Goal: Task Accomplishment & Management: Complete application form

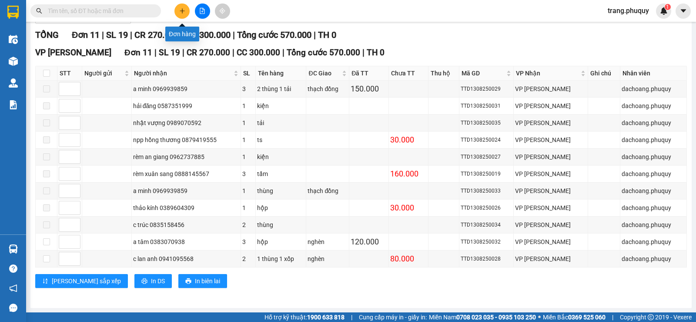
click at [185, 13] on icon "plus" at bounding box center [182, 11] width 6 height 6
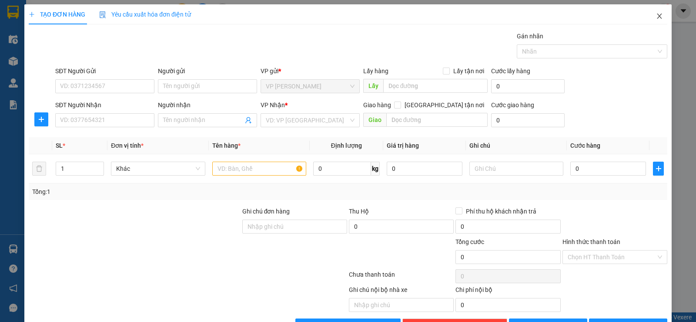
click at [657, 15] on span "Close" at bounding box center [660, 16] width 24 height 24
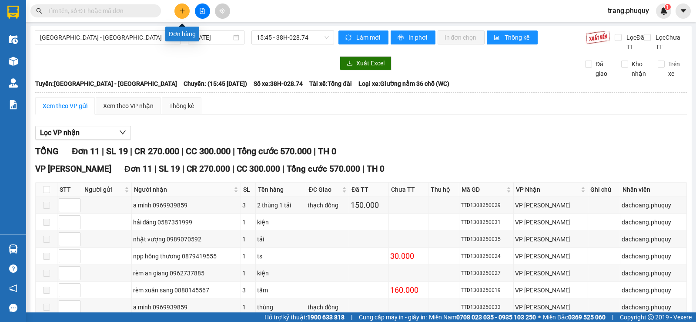
click at [185, 13] on button at bounding box center [182, 10] width 15 height 15
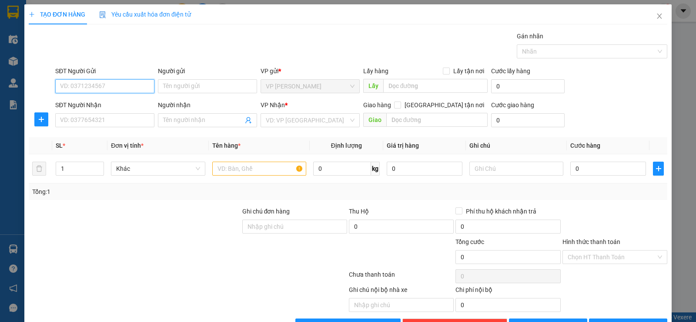
click at [115, 85] on input "SĐT Người Gửi" at bounding box center [104, 86] width 99 height 14
type input "0389180647"
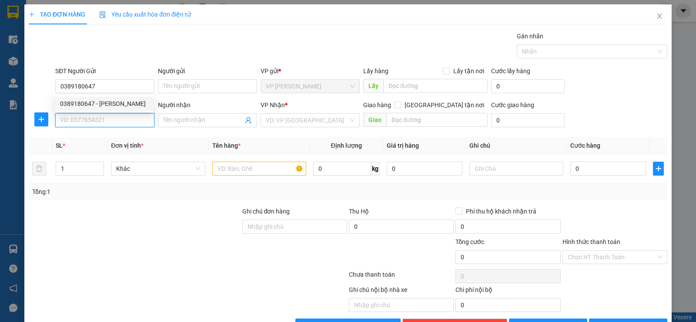
click at [111, 119] on input "SĐT Người Nhận" at bounding box center [104, 120] width 99 height 14
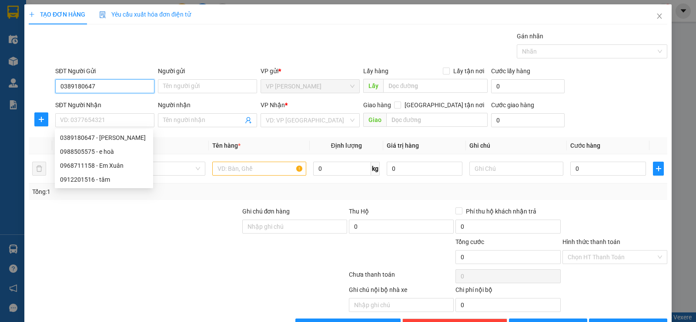
click at [122, 85] on input "0389180647" at bounding box center [104, 86] width 99 height 14
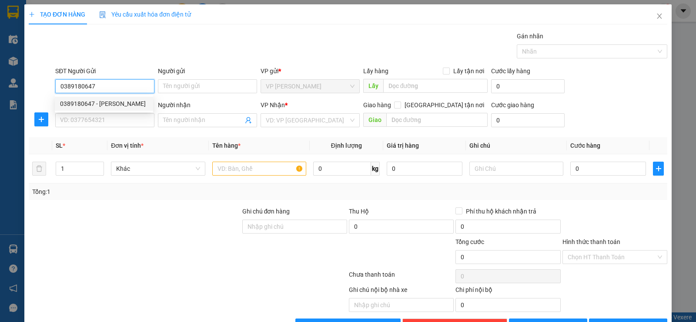
click at [117, 103] on div "0389180647 - [PERSON_NAME]" at bounding box center [104, 104] width 88 height 10
type input "[PERSON_NAME]"
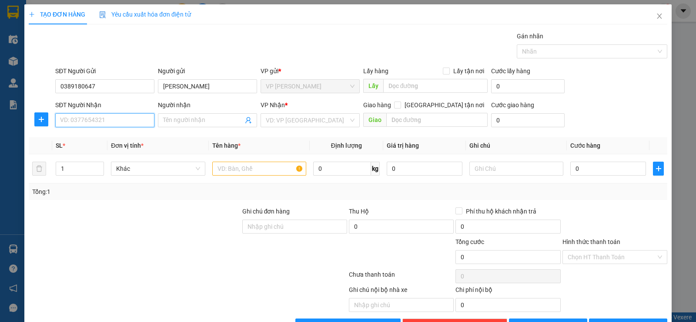
click at [109, 120] on input "SĐT Người Nhận" at bounding box center [104, 120] width 99 height 14
type input "0936063919"
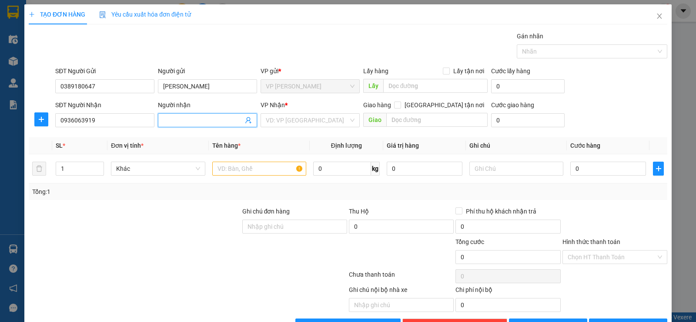
click at [222, 118] on input "Người nhận" at bounding box center [203, 120] width 80 height 10
click at [225, 123] on input "Người nhận" at bounding box center [203, 120] width 80 height 10
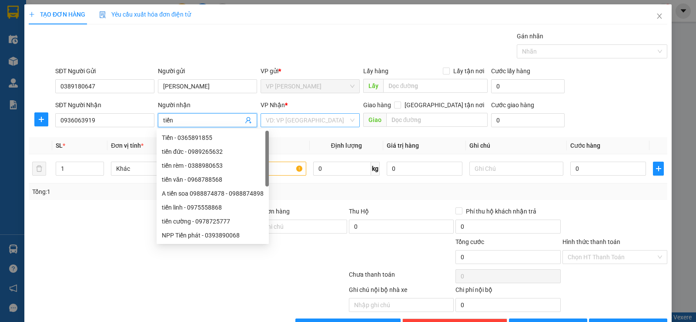
type input "tiến"
click at [304, 121] on input "search" at bounding box center [307, 120] width 83 height 13
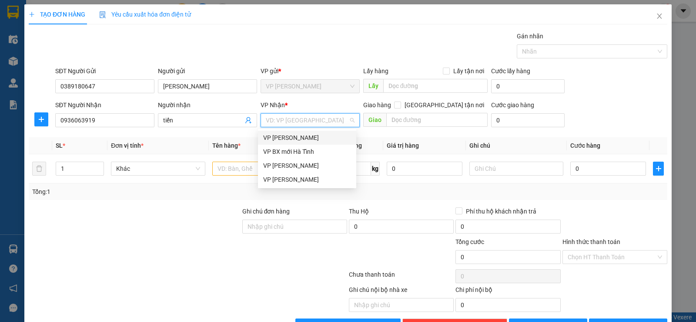
click at [307, 136] on div "VP [PERSON_NAME]" at bounding box center [307, 138] width 88 height 10
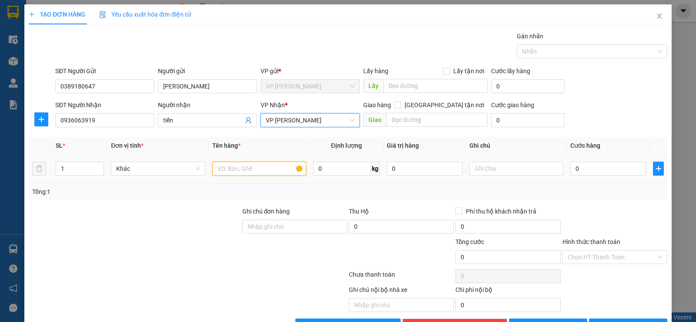
click at [240, 166] on input "text" at bounding box center [259, 168] width 94 height 14
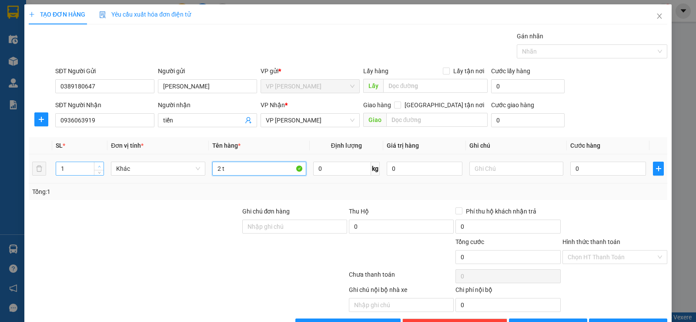
type input "2 t"
type input "2"
click at [101, 162] on span "Increase Value" at bounding box center [99, 166] width 10 height 8
click at [589, 164] on input "0" at bounding box center [609, 168] width 76 height 14
type input "6"
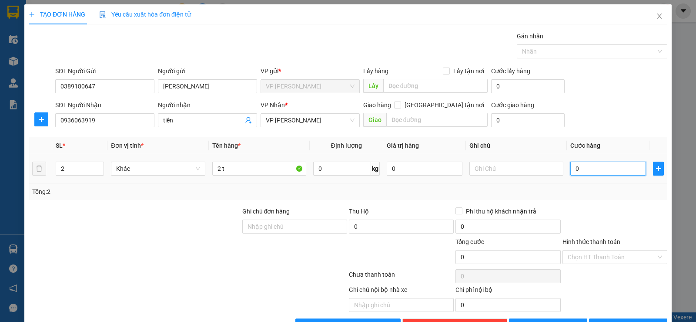
type input "6"
type input "60"
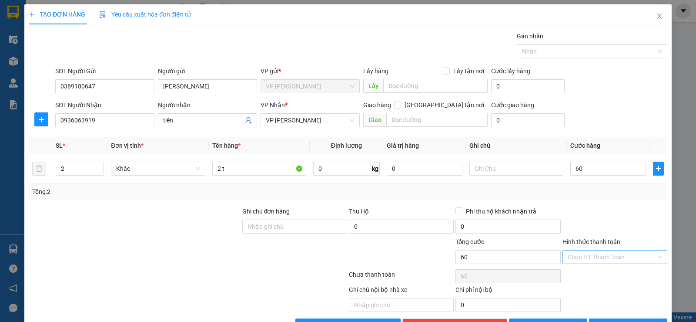
type input "60.000"
click at [579, 257] on input "Hình thức thanh toán" at bounding box center [612, 256] width 88 height 13
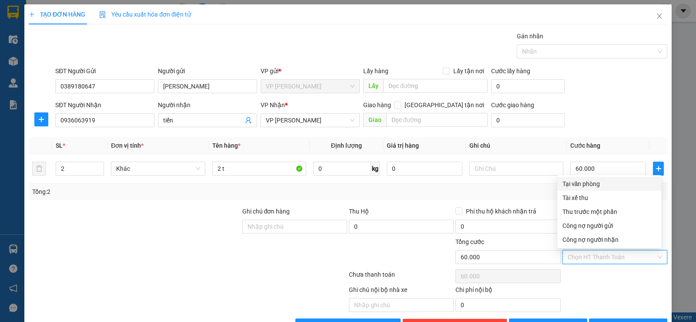
click at [584, 180] on div "Tại văn phòng" at bounding box center [610, 184] width 94 height 10
type input "0"
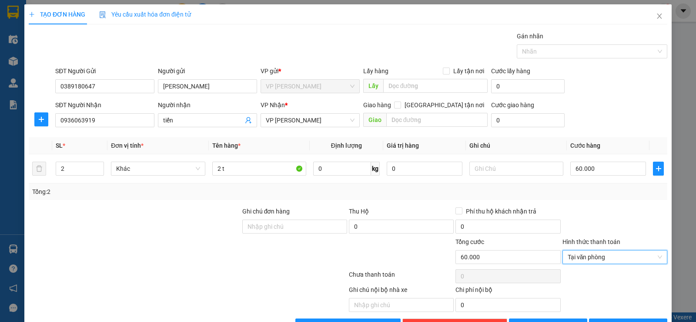
scroll to position [27, 0]
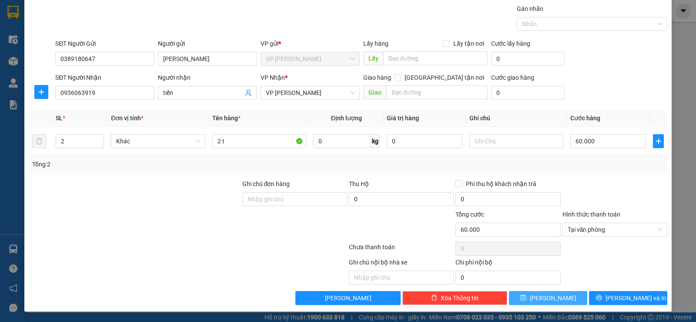
click at [562, 294] on button "[PERSON_NAME]" at bounding box center [548, 298] width 78 height 14
type input "1"
type input "0"
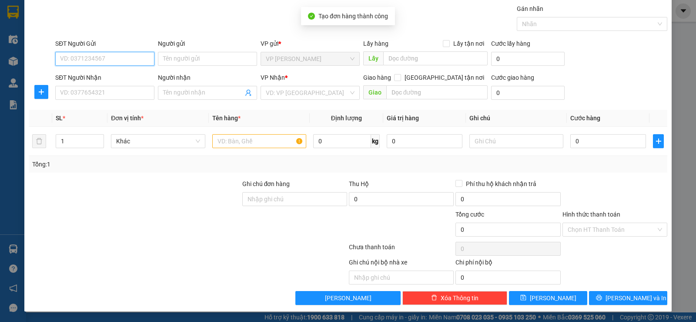
click at [77, 61] on input "SĐT Người Gửi" at bounding box center [104, 59] width 99 height 14
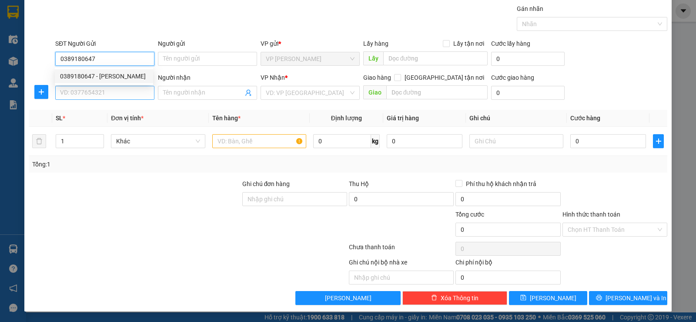
type input "0389180647"
click at [73, 87] on input "SĐT Người Nhận" at bounding box center [104, 93] width 99 height 14
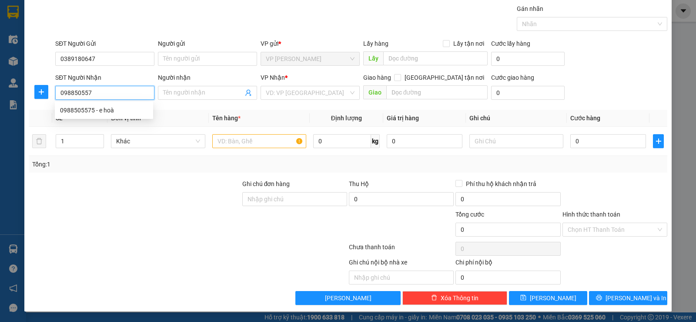
type input "0988505575"
click at [83, 106] on div "0988505575 - e hoà" at bounding box center [104, 110] width 88 height 10
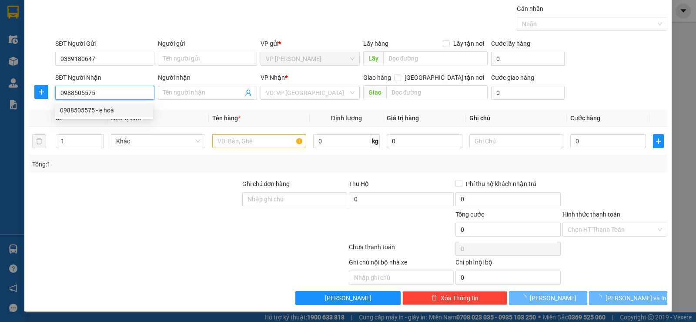
type input "e hoà"
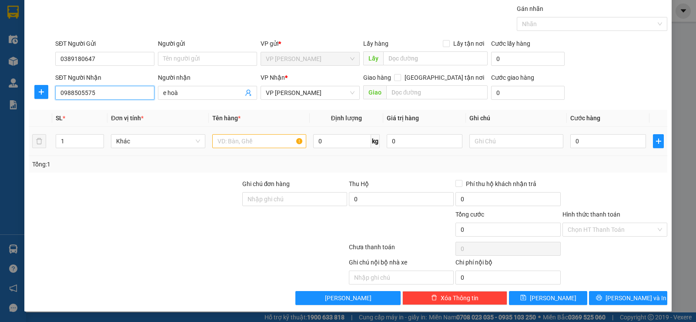
type input "0988505575"
click at [251, 143] on input "text" at bounding box center [259, 141] width 94 height 14
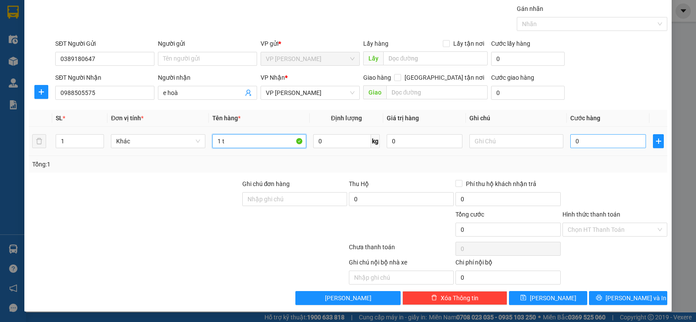
type input "1 t"
click at [579, 142] on input "0" at bounding box center [609, 141] width 76 height 14
type input "3"
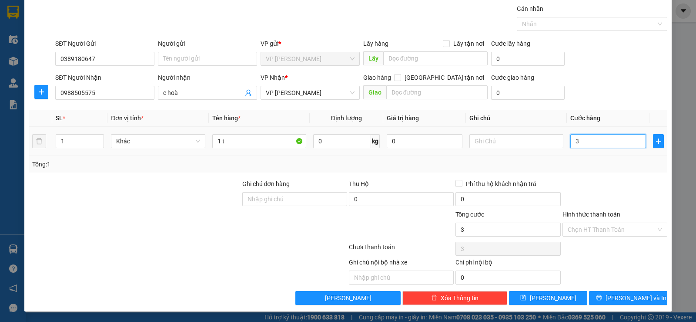
type input "30"
type input "30.000"
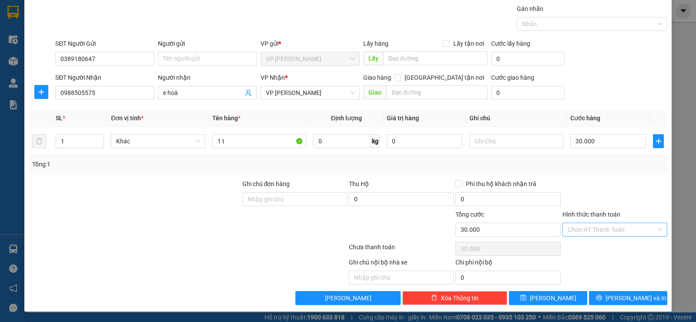
click at [583, 230] on input "Hình thức thanh toán" at bounding box center [612, 229] width 88 height 13
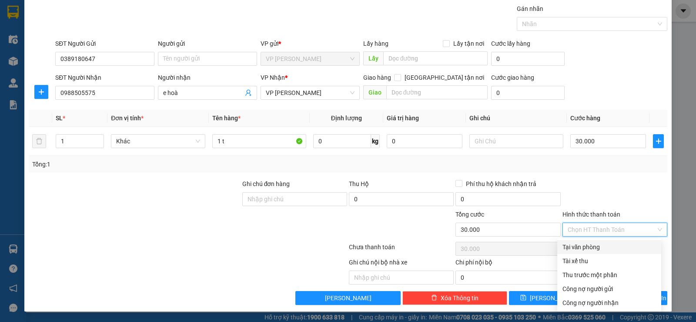
click at [582, 250] on div "Tại văn phòng" at bounding box center [610, 247] width 94 height 10
type input "0"
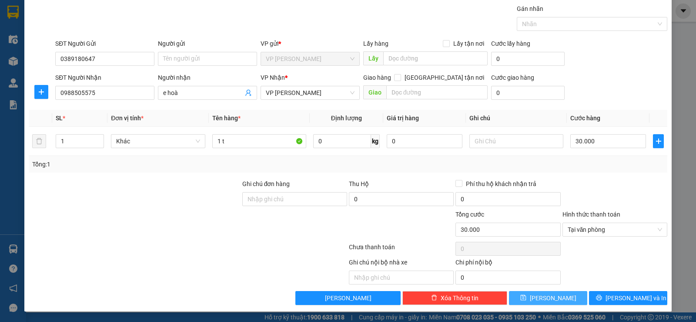
click at [542, 300] on button "[PERSON_NAME]" at bounding box center [548, 298] width 78 height 14
type input "0"
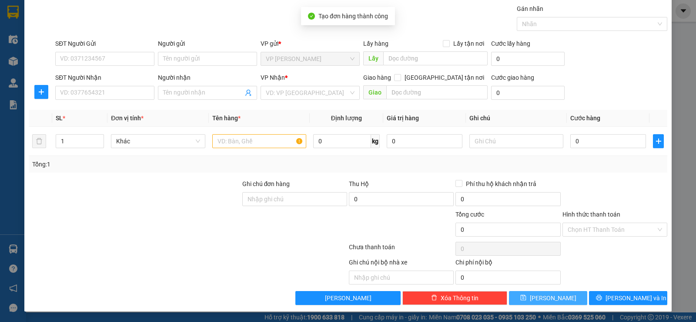
scroll to position [0, 0]
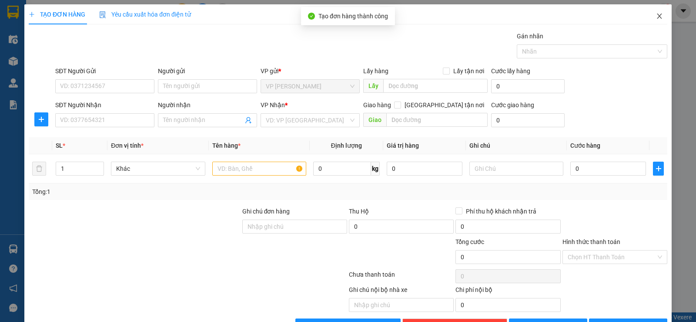
click at [654, 10] on span "Close" at bounding box center [660, 16] width 24 height 24
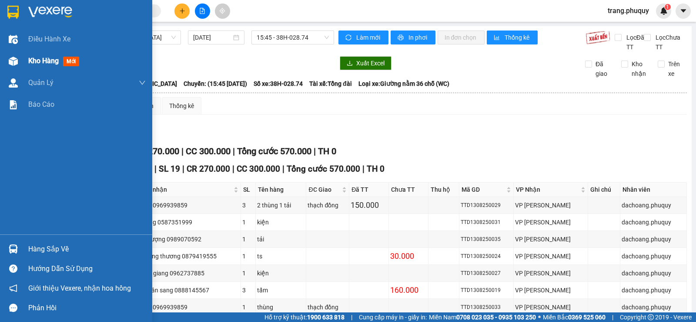
click at [32, 62] on div "[GEOGRAPHIC_DATA] - [GEOGRAPHIC_DATA] [DATE] 15:45 - 38H-028.74 Làm mới In phơi…" at bounding box center [361, 225] width 662 height 398
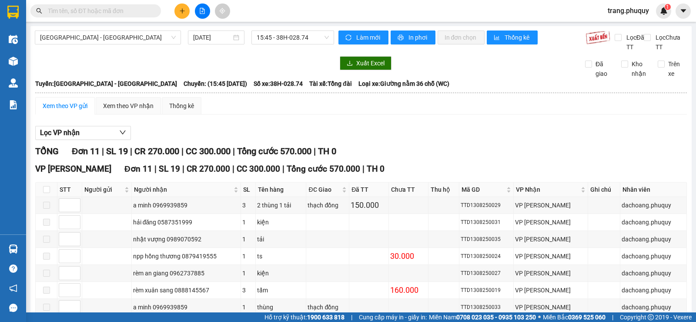
click at [32, 62] on div "[GEOGRAPHIC_DATA] - [GEOGRAPHIC_DATA] [DATE] 15:45 - 38H-028.74 Làm mới In phơi…" at bounding box center [361, 225] width 662 height 398
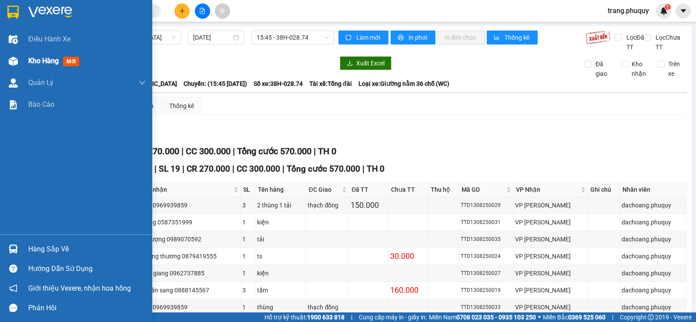
click at [30, 61] on span "Kho hàng" at bounding box center [43, 61] width 30 height 8
